Goal: Information Seeking & Learning: Check status

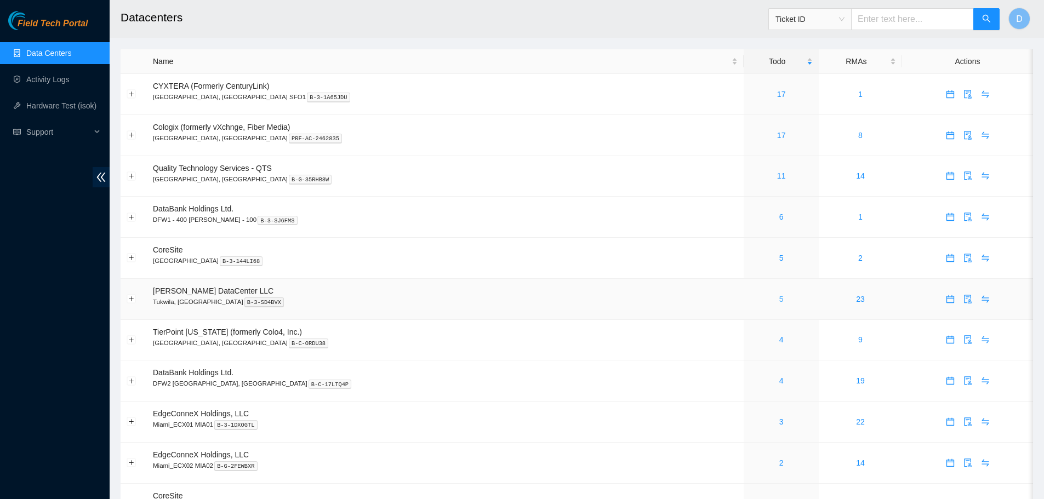
click at [779, 300] on link "5" at bounding box center [781, 299] width 4 height 9
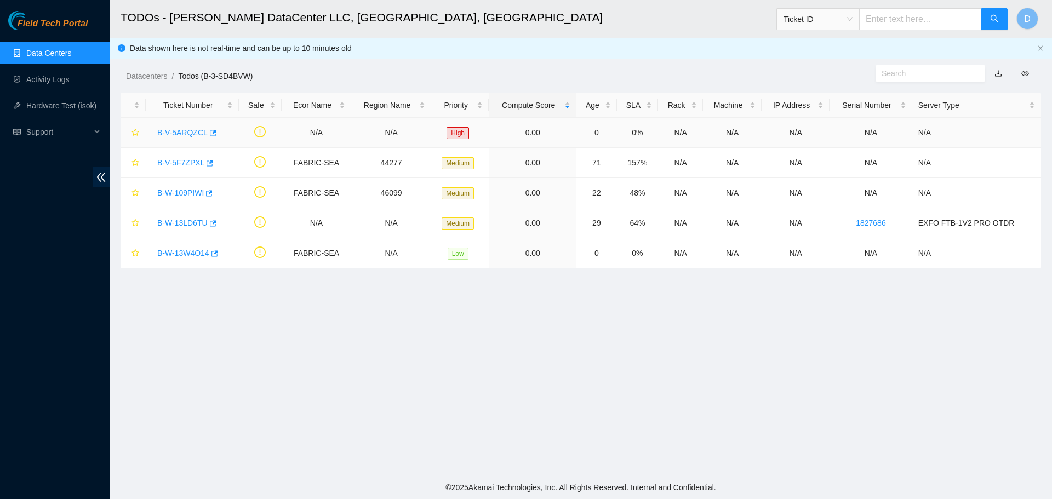
click at [173, 133] on link "B-V-5ARQZCL" at bounding box center [182, 132] width 50 height 9
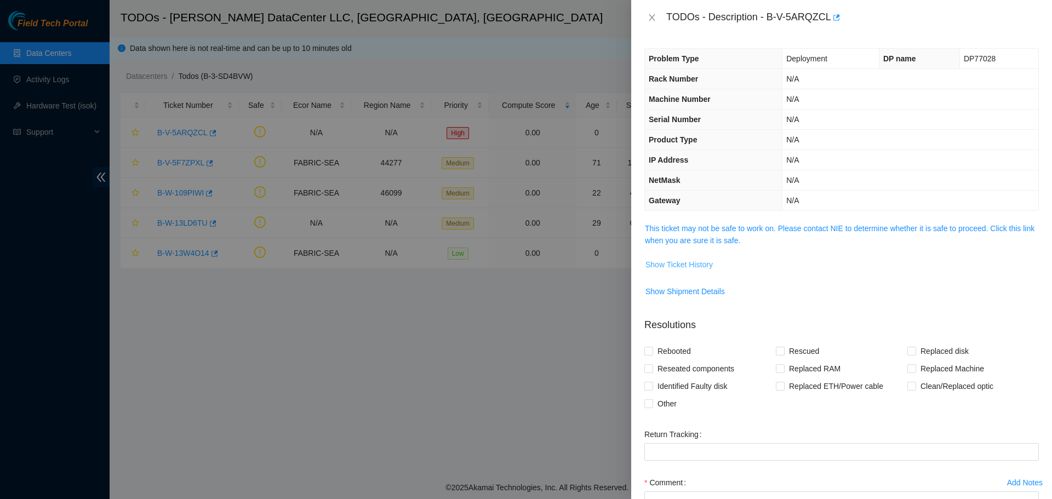
click at [662, 259] on span "Show Ticket History" at bounding box center [678, 265] width 67 height 12
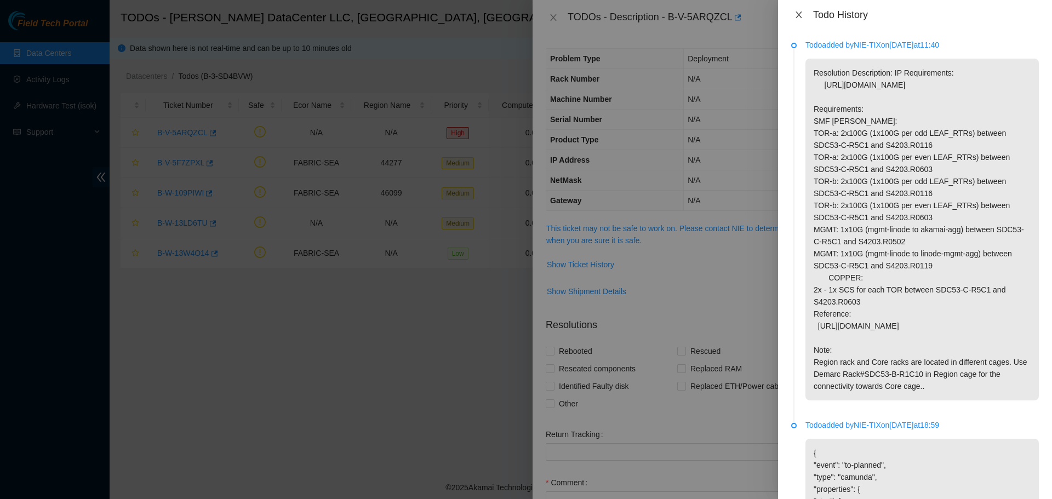
click at [798, 18] on icon "close" at bounding box center [798, 14] width 9 height 9
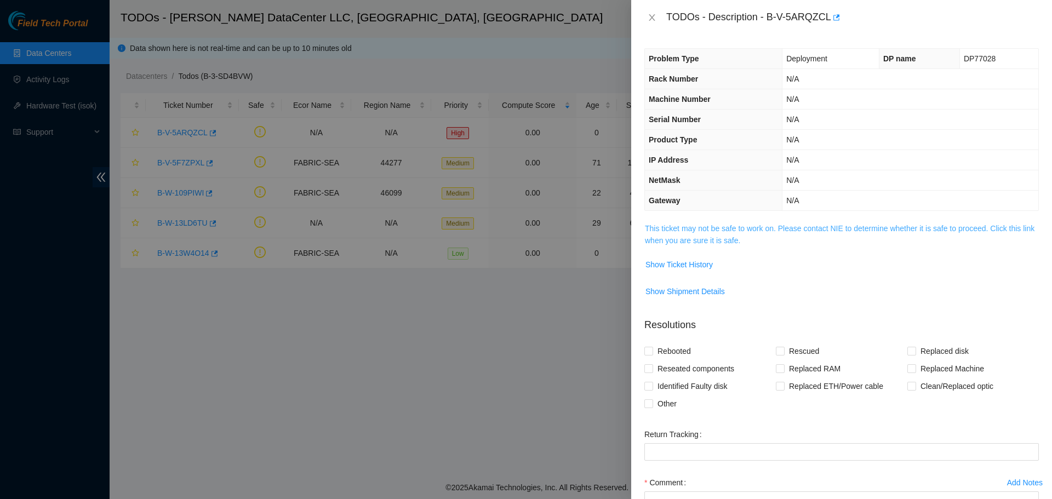
click at [851, 226] on link "This ticket may not be safe to work on. Please contact NIE to determine whether…" at bounding box center [840, 234] width 390 height 21
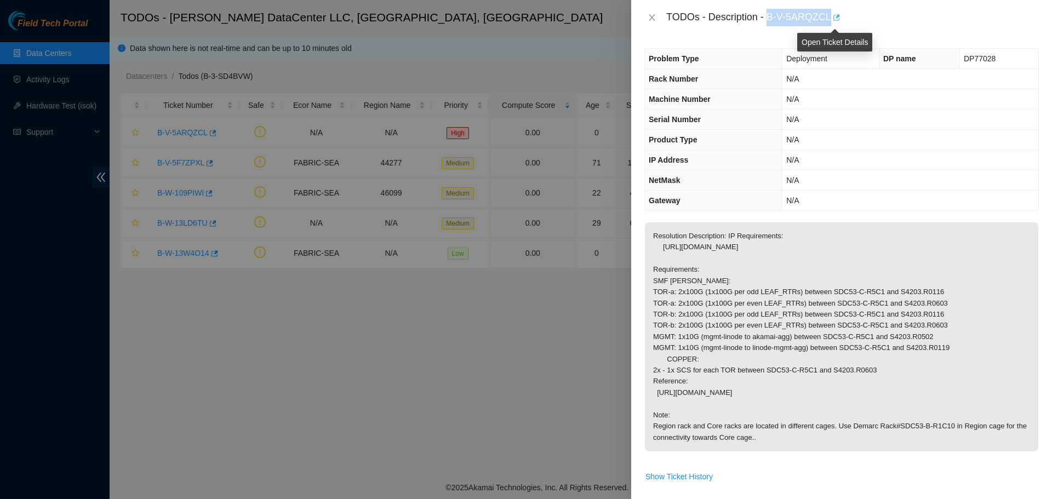
drag, startPoint x: 768, startPoint y: 18, endPoint x: 829, endPoint y: 12, distance: 61.7
click at [829, 12] on div "TODOs - Description - B-V-5ARQZCL" at bounding box center [852, 18] width 373 height 18
copy div "B-V-5ARQZCL"
